Goal: Check status

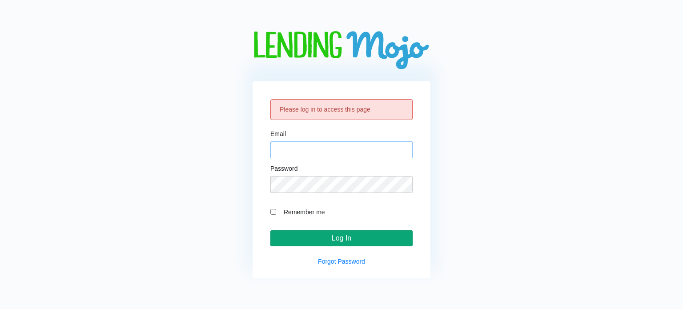
type input "Admin@Familyautomax.com"
click at [337, 239] on input "Log In" at bounding box center [341, 238] width 142 height 16
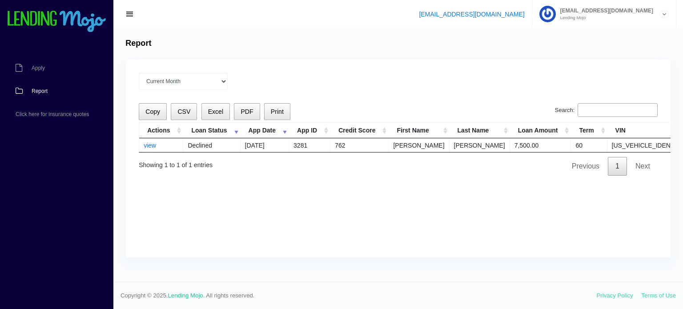
click at [277, 193] on div "Current Month [DATE] [DATE] [DATE] [DATE] [DATE] All time Loading Copy CSV Exce…" at bounding box center [398, 159] width 545 height 198
click at [146, 138] on td "view" at bounding box center [161, 145] width 44 height 14
click at [149, 145] on link "view" at bounding box center [150, 145] width 12 height 7
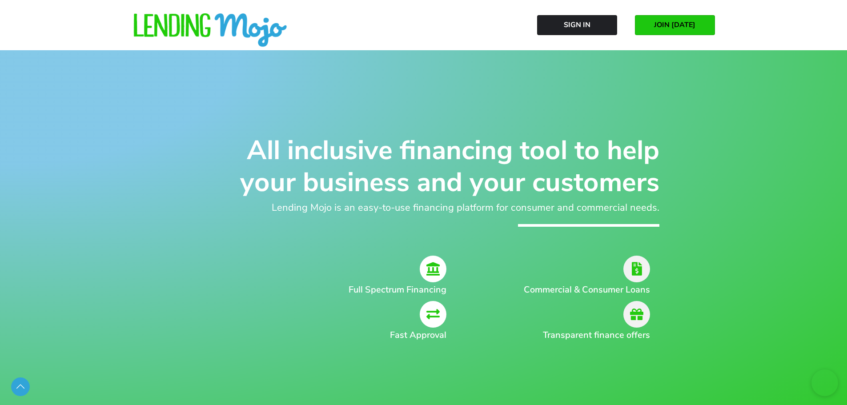
scroll to position [445, 0]
